Goal: Communication & Community: Connect with others

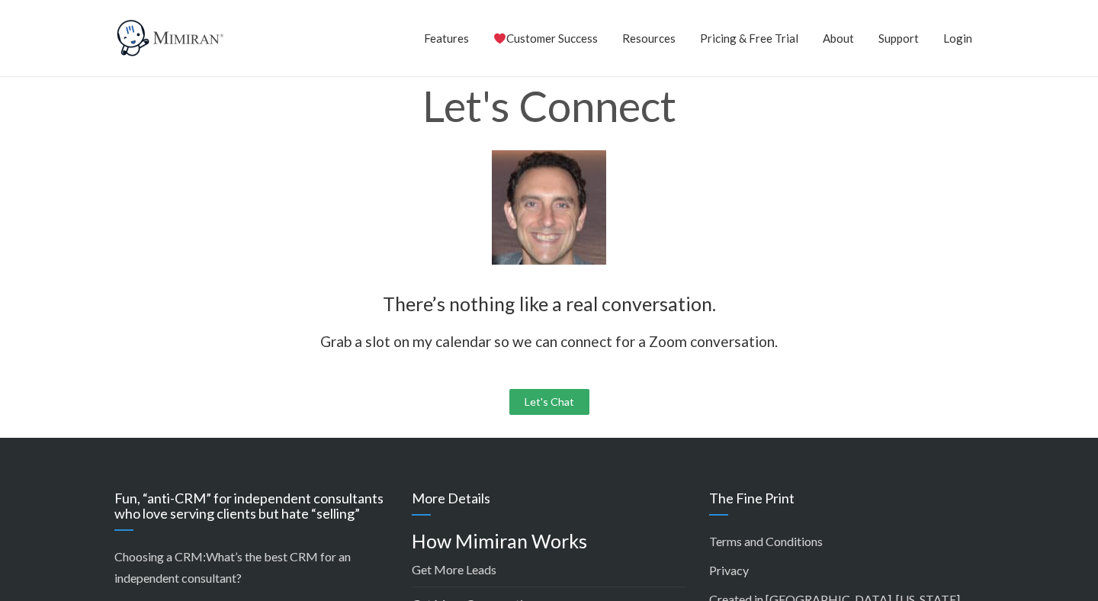
click at [579, 399] on link "Let's Chat" at bounding box center [549, 402] width 80 height 26
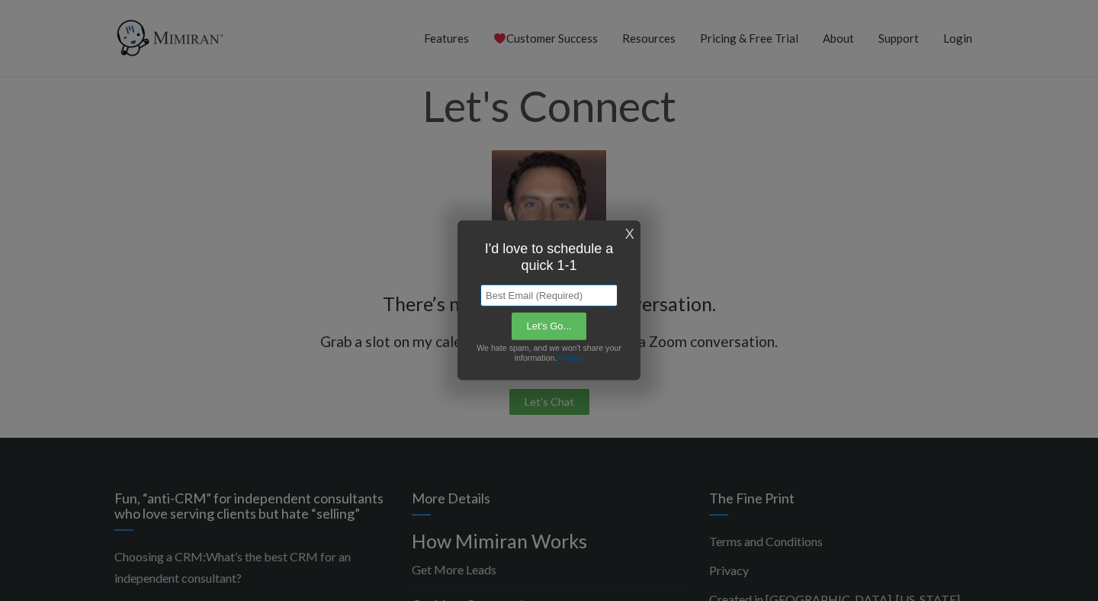
click at [537, 297] on input "text" at bounding box center [548, 295] width 137 height 22
type input "[PERSON_NAME][EMAIL_ADDRESS][PERSON_NAME][PERSON_NAME][DOMAIN_NAME]"
click at [576, 321] on input "Let's Go..." at bounding box center [549, 326] width 77 height 29
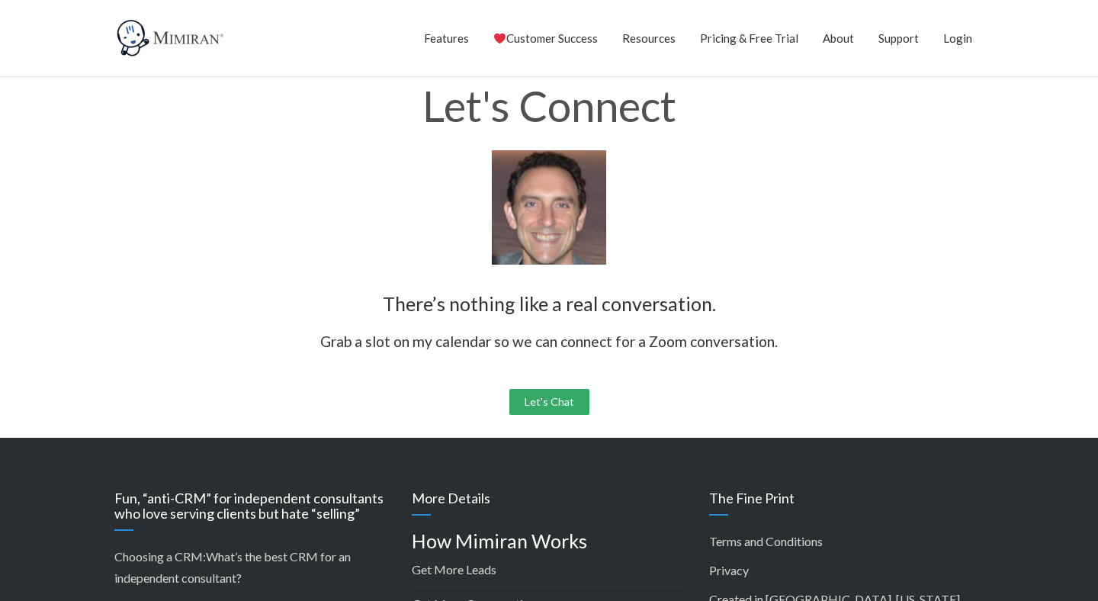
click at [559, 396] on link "Let's Chat" at bounding box center [549, 402] width 80 height 26
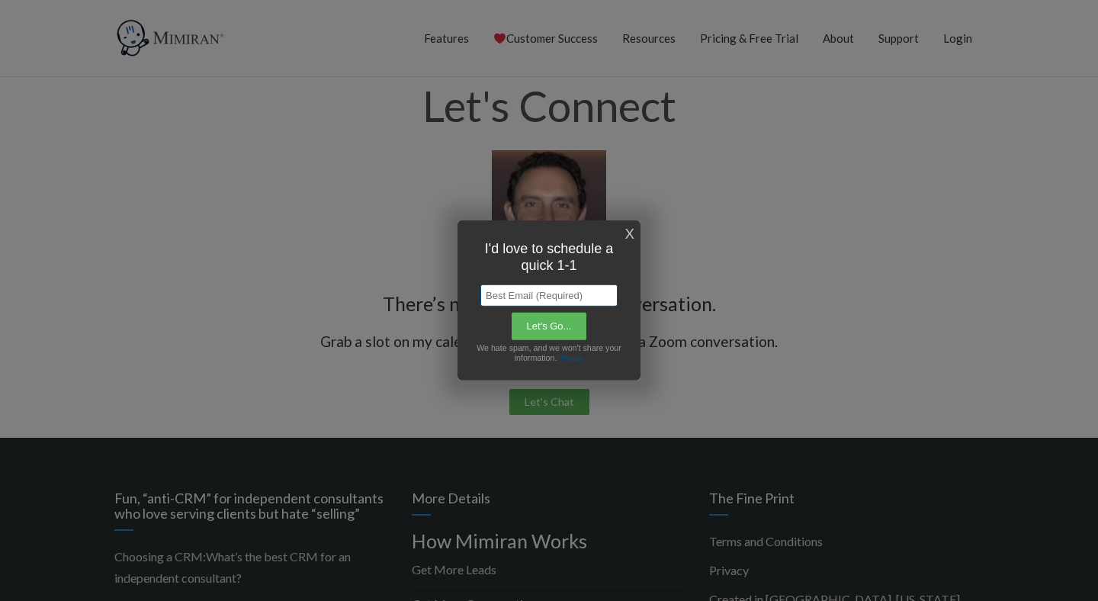
click at [532, 296] on input "text" at bounding box center [548, 295] width 137 height 22
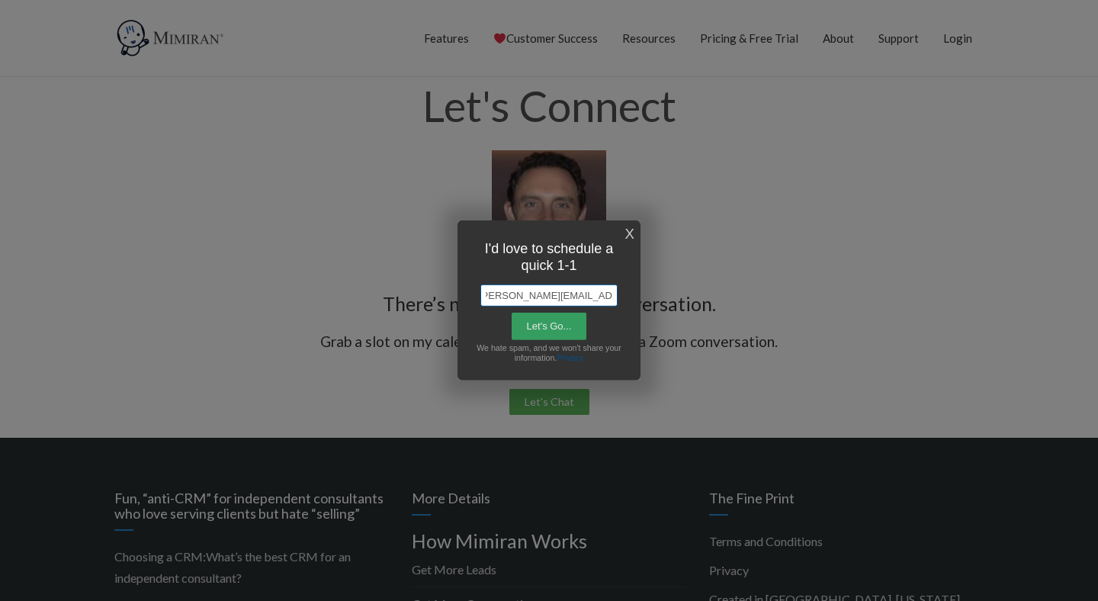
type input "[PERSON_NAME][EMAIL_ADDRESS][PERSON_NAME][PERSON_NAME][DOMAIN_NAME]"
click at [540, 324] on input "Let's Go..." at bounding box center [549, 326] width 77 height 29
